Goal: Information Seeking & Learning: Find specific fact

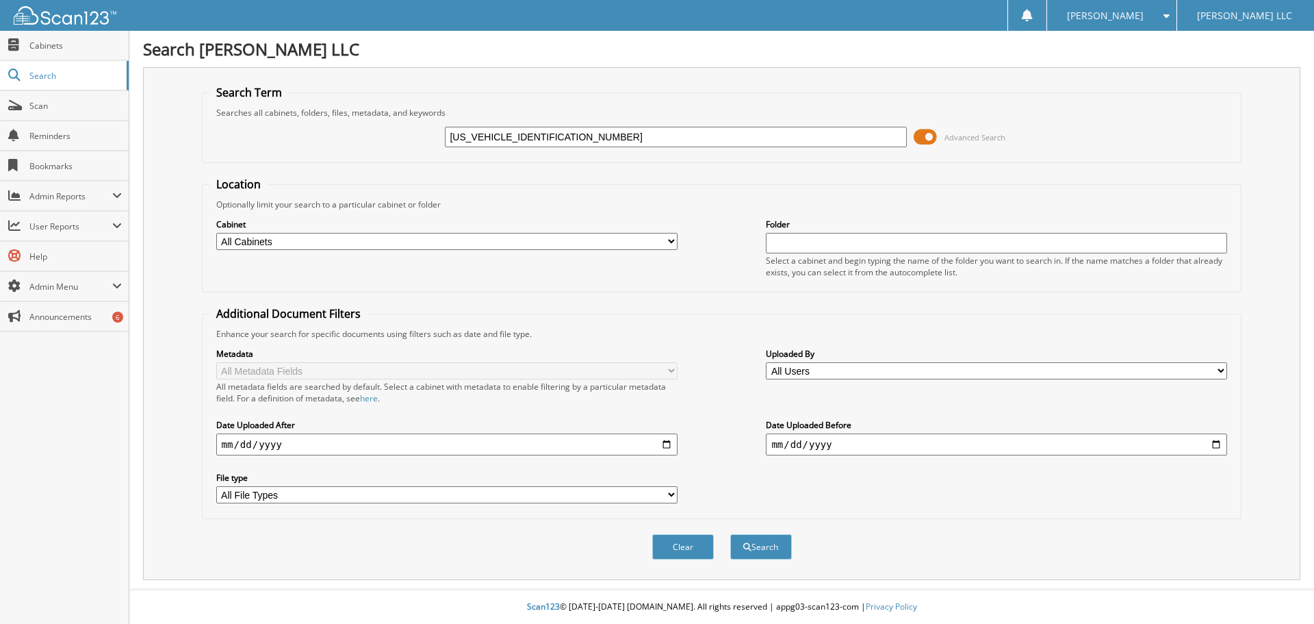
drag, startPoint x: 503, startPoint y: 137, endPoint x: 296, endPoint y: 162, distance: 208.3
click at [296, 162] on fieldset "Search Term Searches all cabinets, folders, files, metadata, and keywords 2FMPK…" at bounding box center [722, 124] width 1040 height 78
type input "NBB08815"
click at [730, 534] on button "Search" at bounding box center [761, 546] width 62 height 25
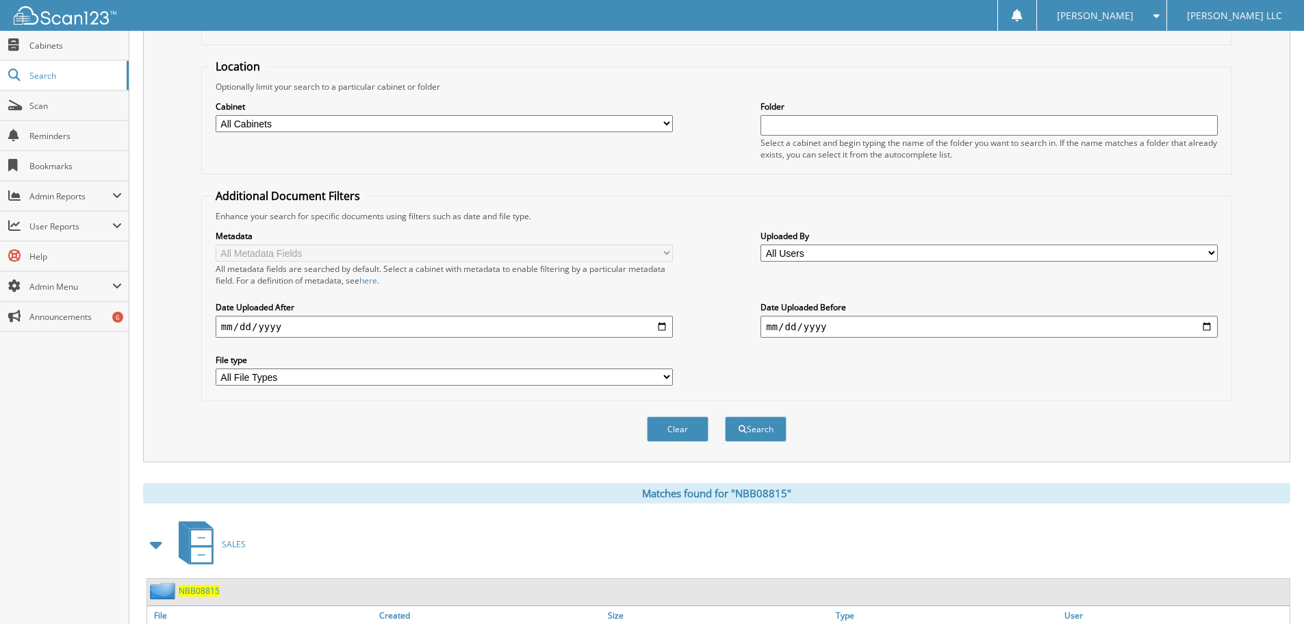
scroll to position [195, 0]
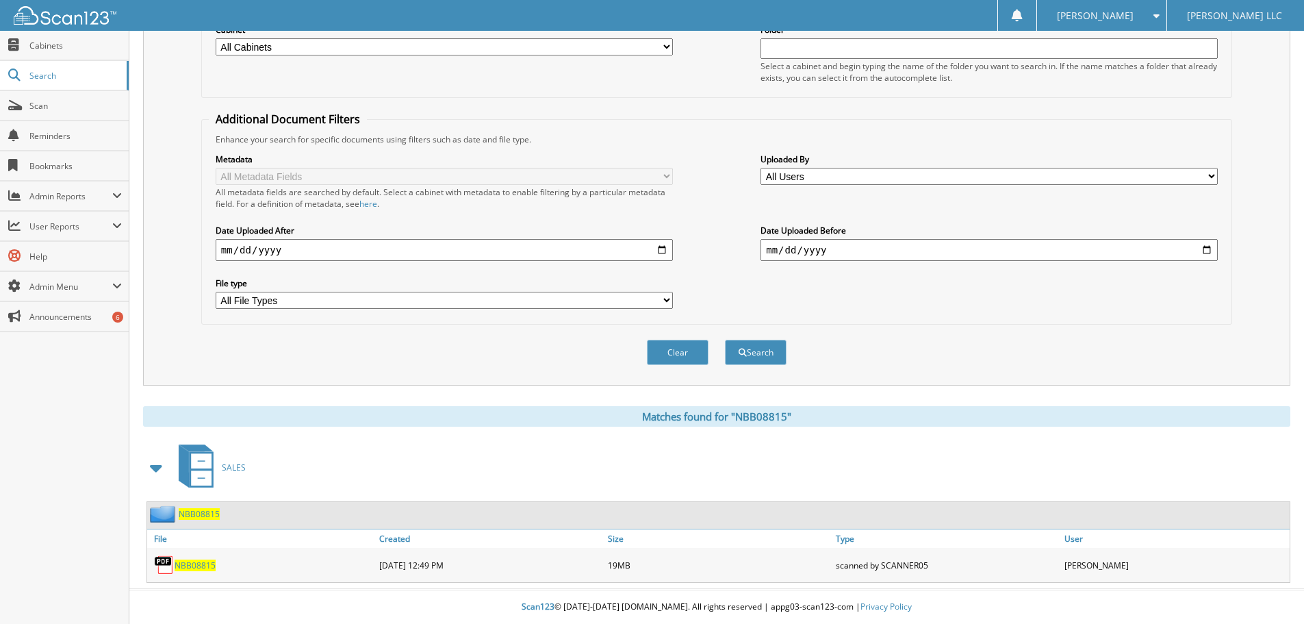
click at [209, 563] on span "NBB08815" at bounding box center [195, 565] width 41 height 12
